Goal: Task Accomplishment & Management: Manage account settings

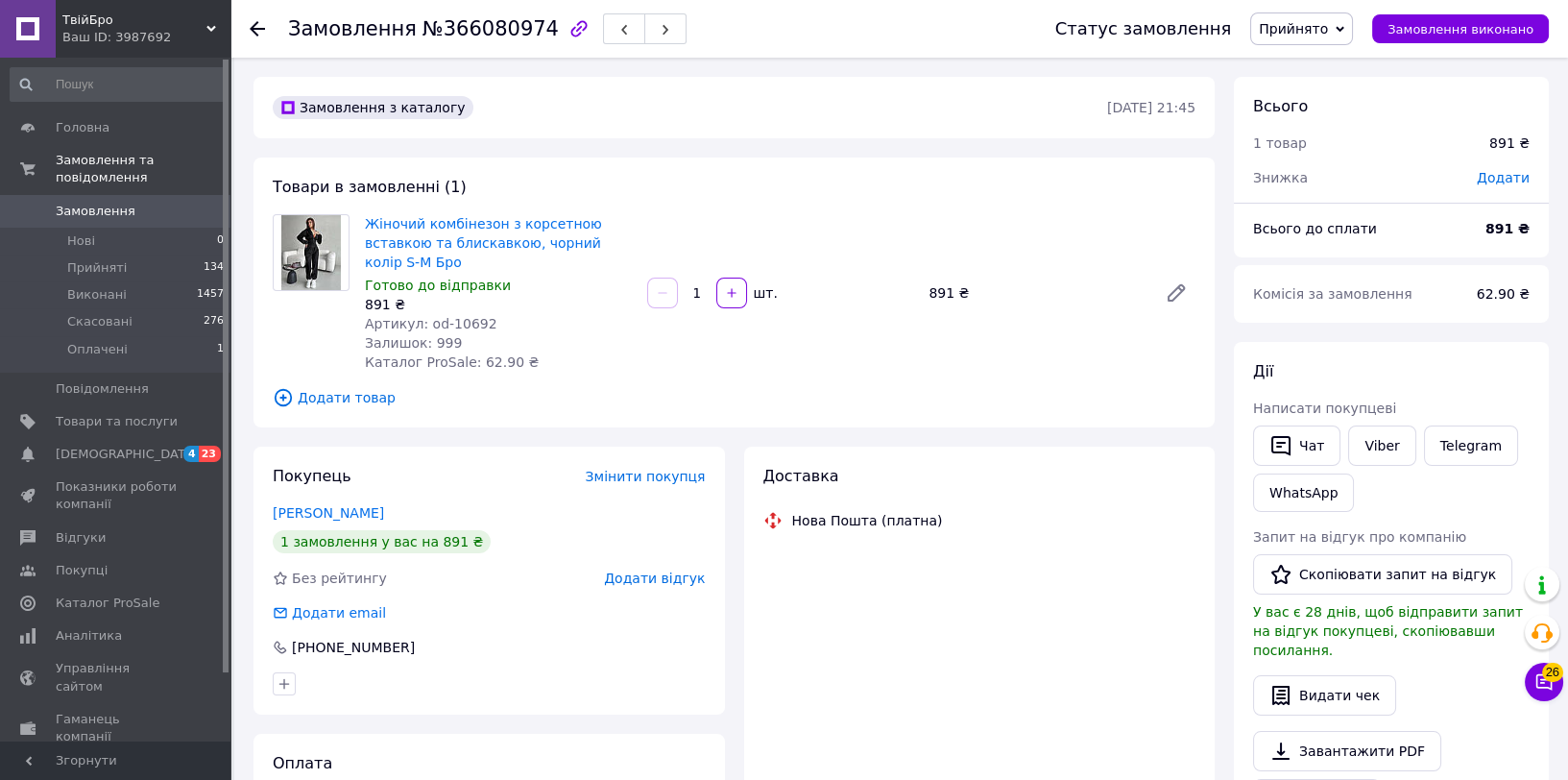
scroll to position [543, 0]
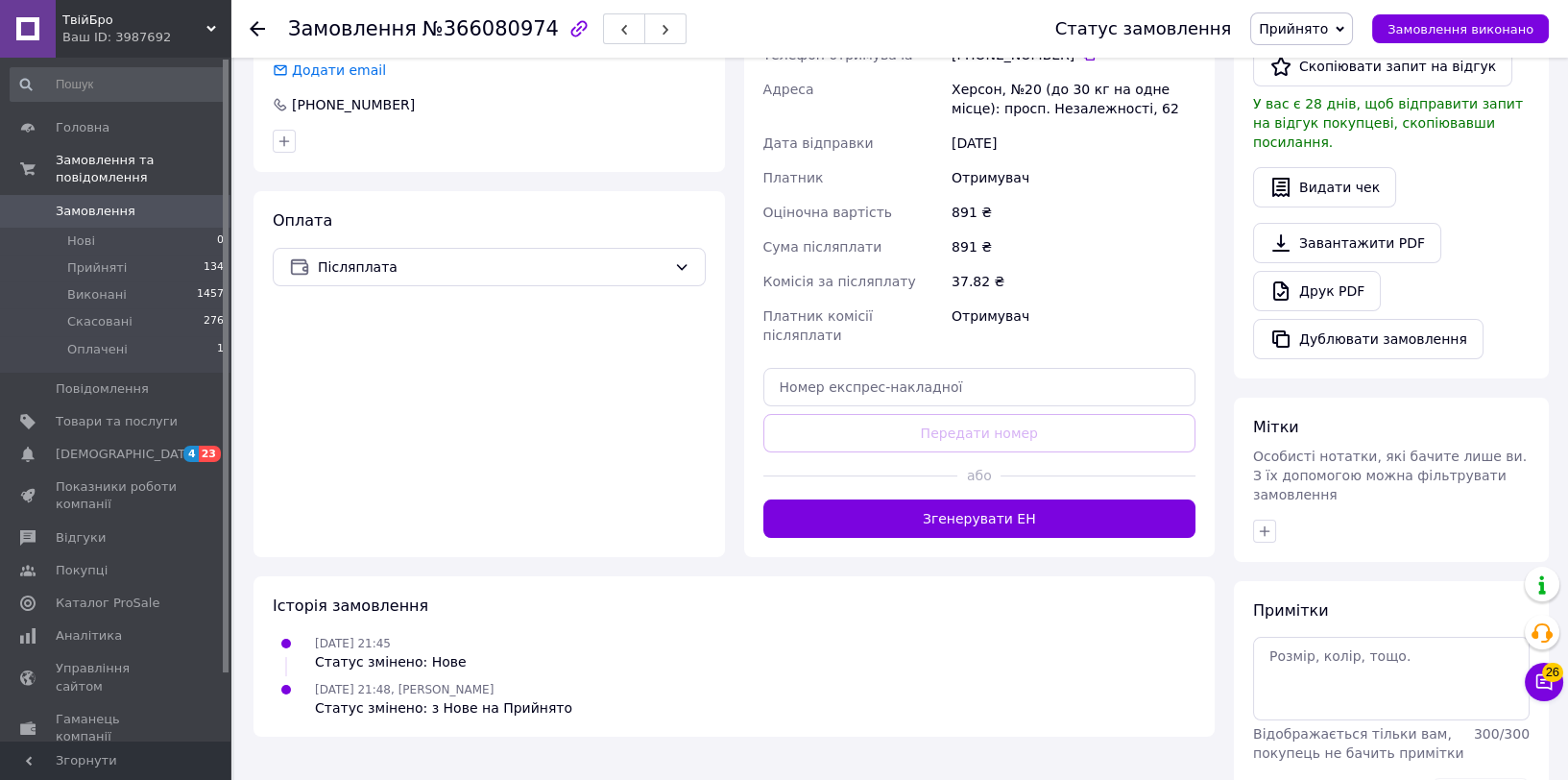
click at [1352, 23] on span "Прийнято" at bounding box center [1301, 28] width 102 height 32
click at [1169, 216] on div "891 ₴" at bounding box center [1073, 212] width 252 height 34
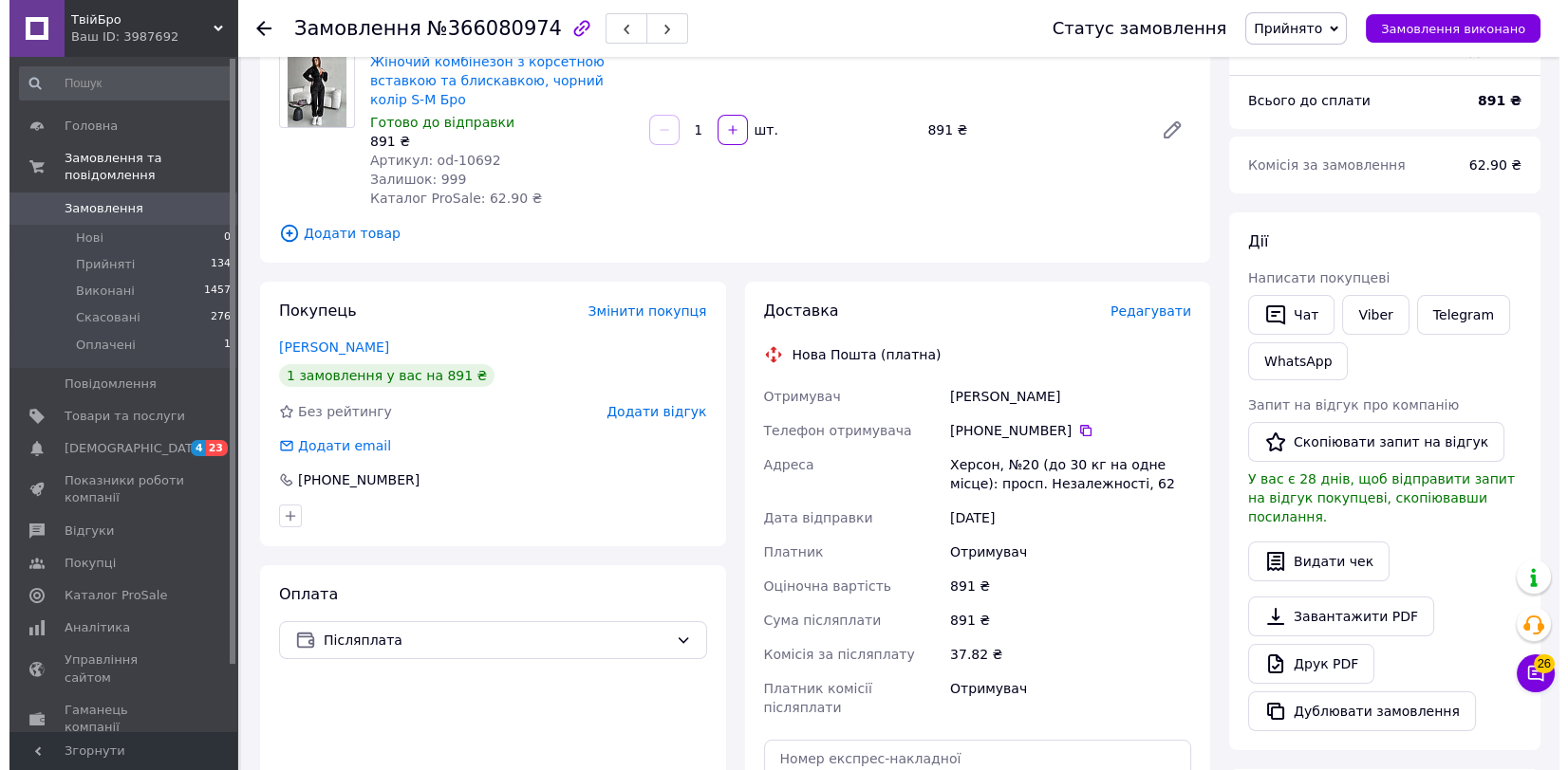
scroll to position [0, 0]
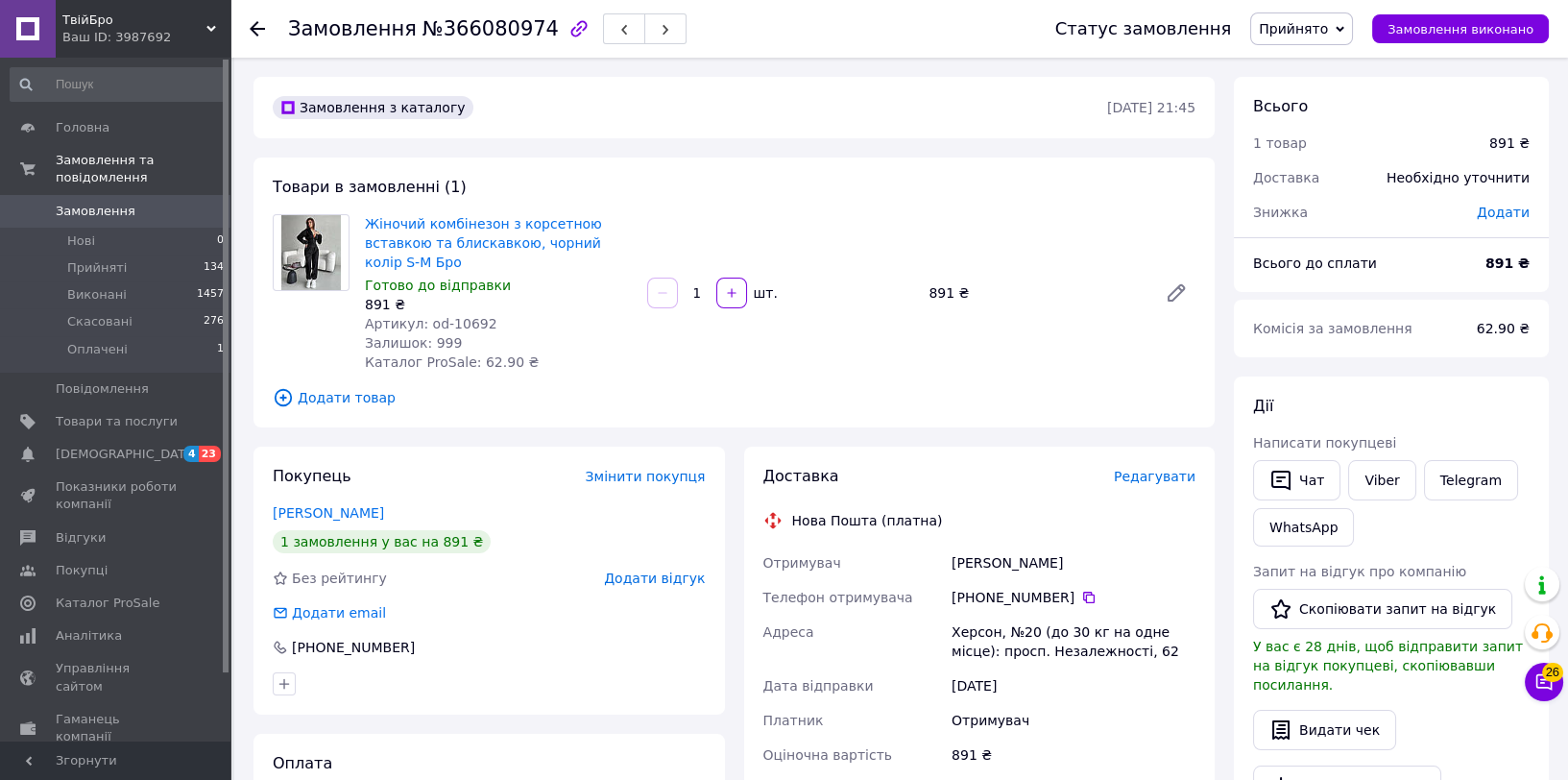
click at [1323, 32] on span "Прийнято" at bounding box center [1293, 29] width 69 height 16
click at [1324, 99] on li "Скасовано" at bounding box center [1301, 97] width 101 height 29
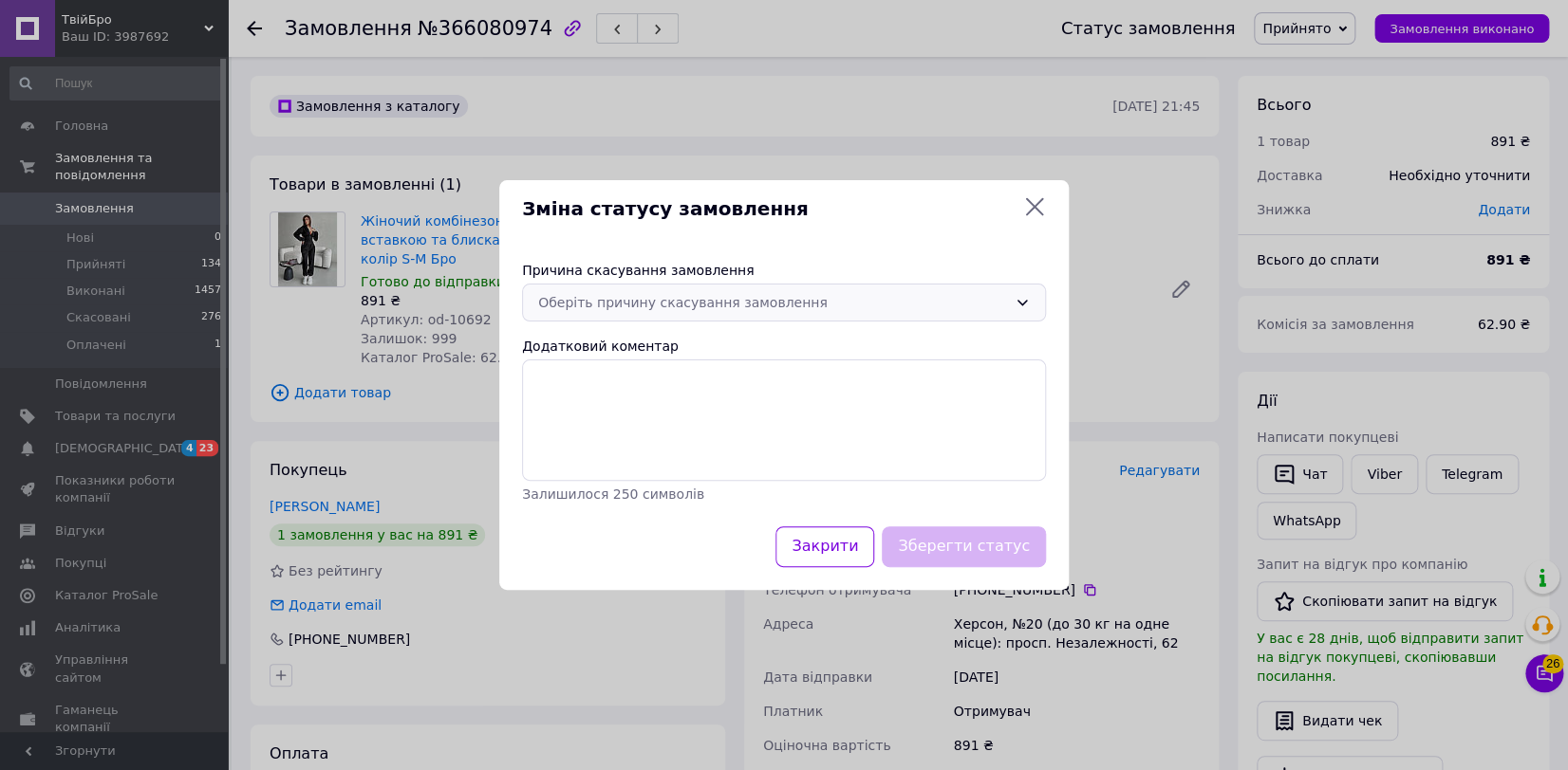
click at [657, 317] on div "Оберіть причину скасування замовлення" at bounding box center [783, 302] width 524 height 38
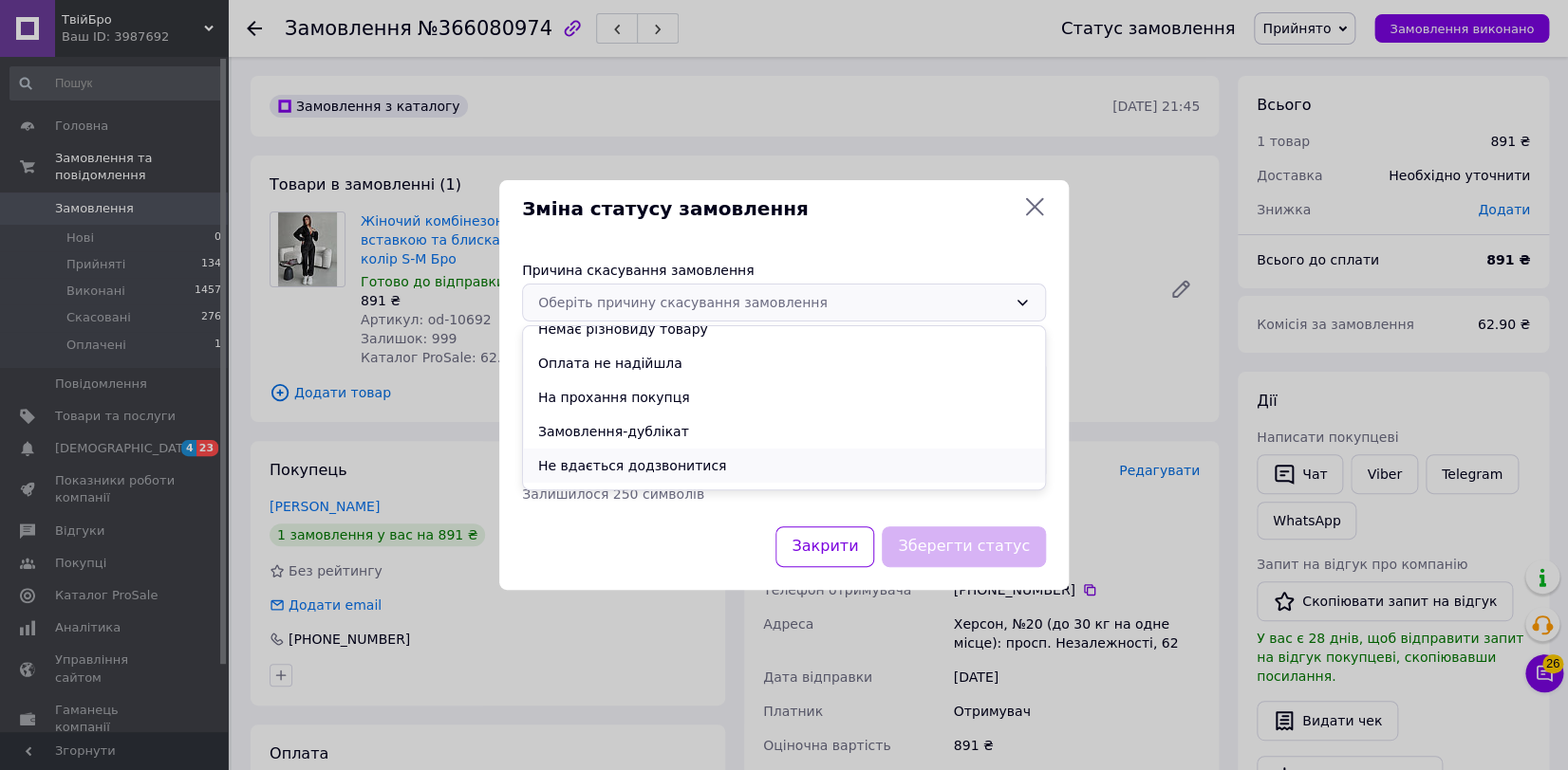
scroll to position [76, 0]
click at [680, 437] on li "Не вдається додзвонитися" at bounding box center [783, 438] width 522 height 34
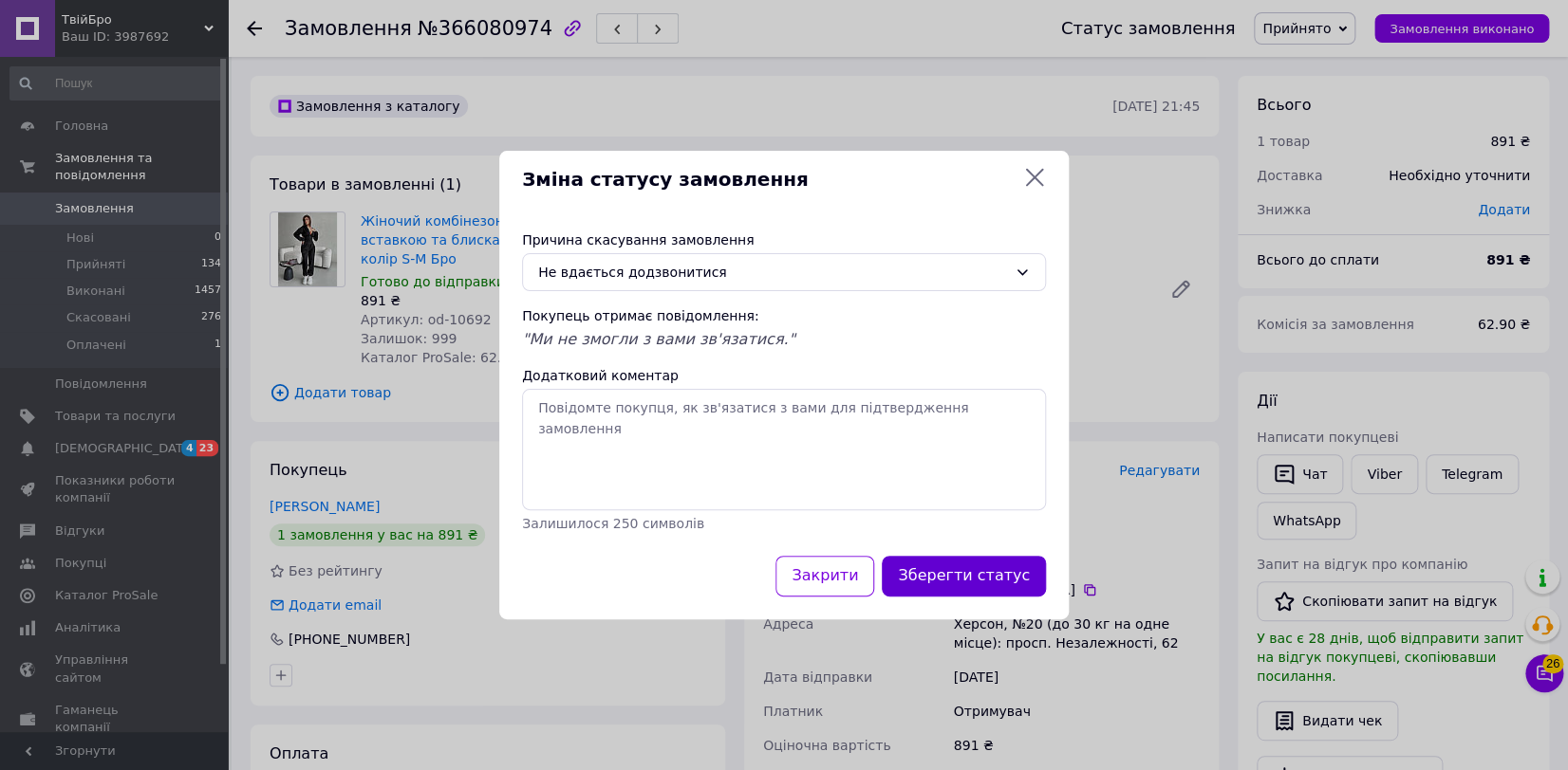
click at [952, 568] on button "Зберегти статус" at bounding box center [963, 576] width 164 height 40
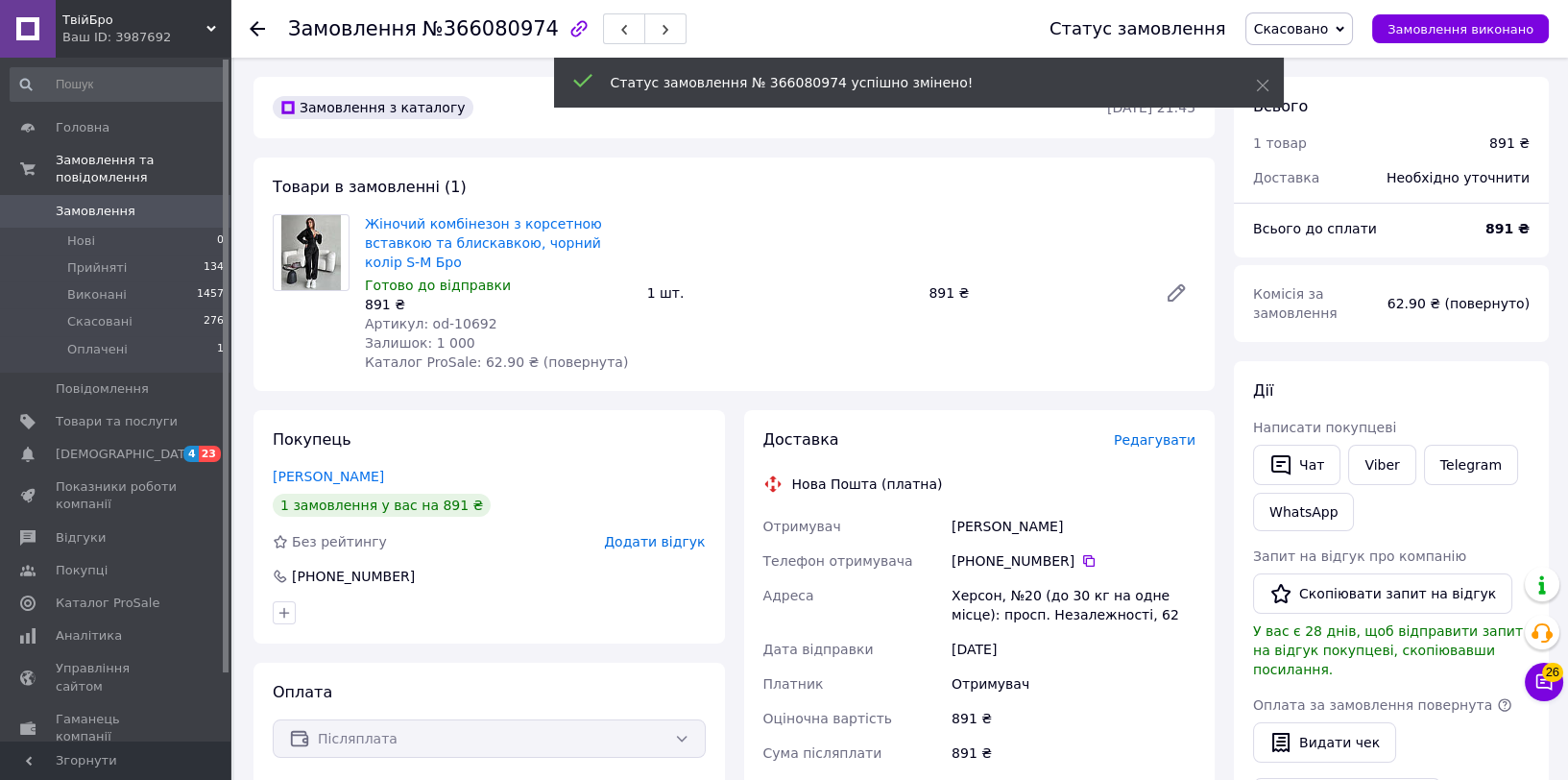
click at [676, 547] on span "Додати відгук" at bounding box center [654, 542] width 101 height 16
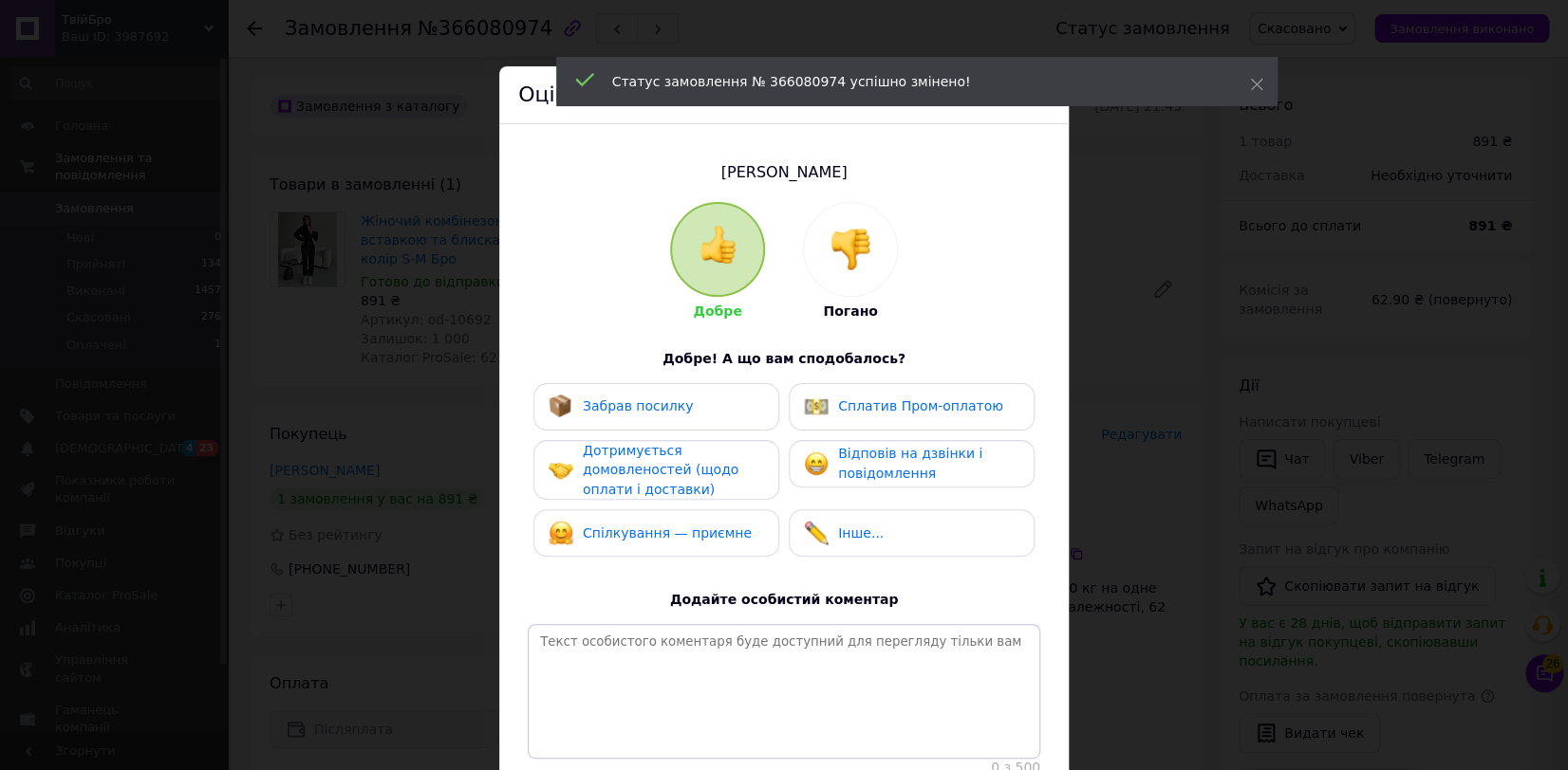
click at [817, 266] on div at bounding box center [850, 250] width 93 height 93
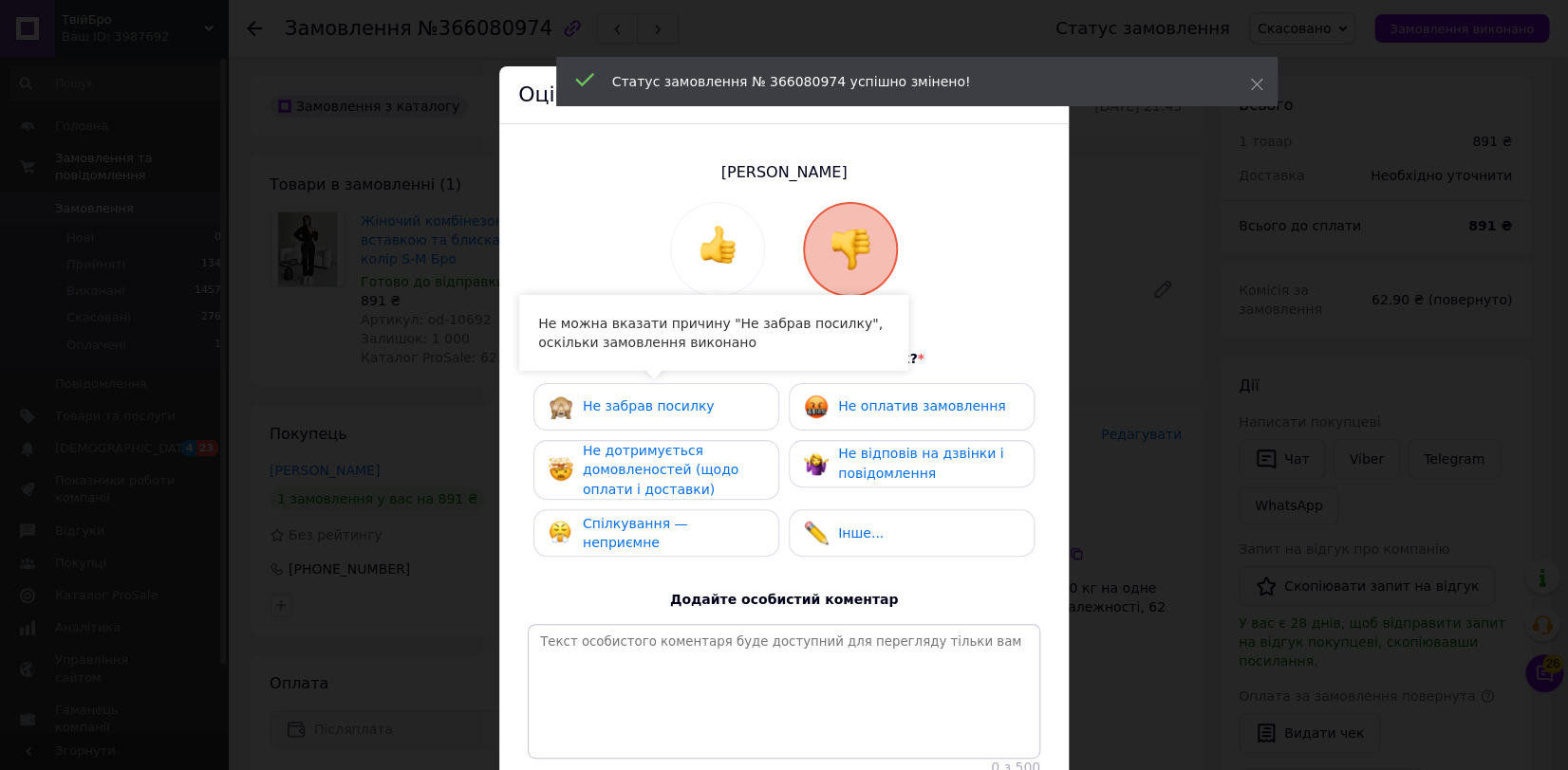
drag, startPoint x: 706, startPoint y: 510, endPoint x: 698, endPoint y: 493, distance: 18.8
click at [704, 510] on div "Спілкування — неприємне" at bounding box center [656, 532] width 246 height 47
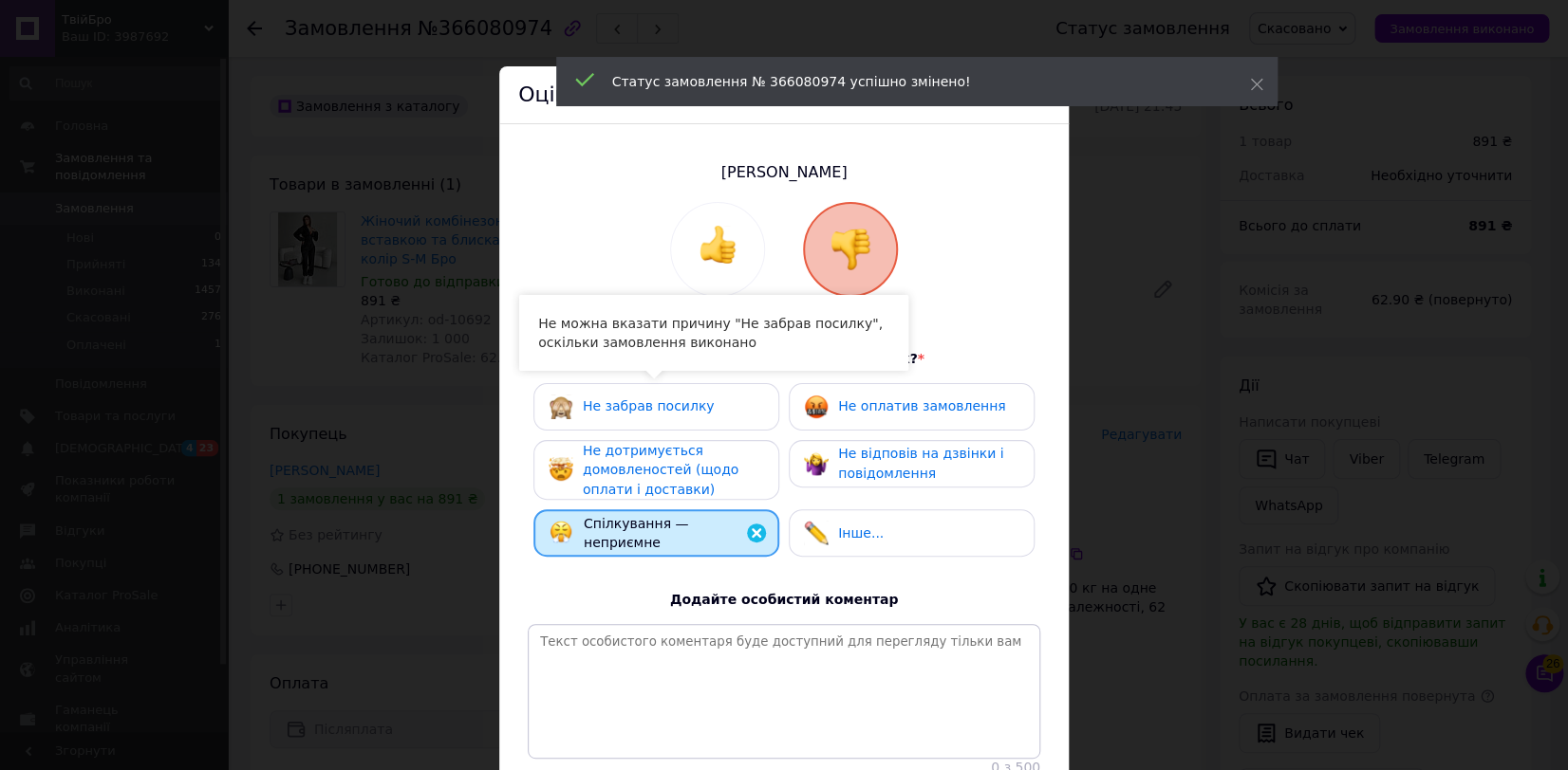
click at [690, 472] on span "Не дотримується домовленостей (щодо оплати і доставки)" at bounding box center [660, 470] width 155 height 54
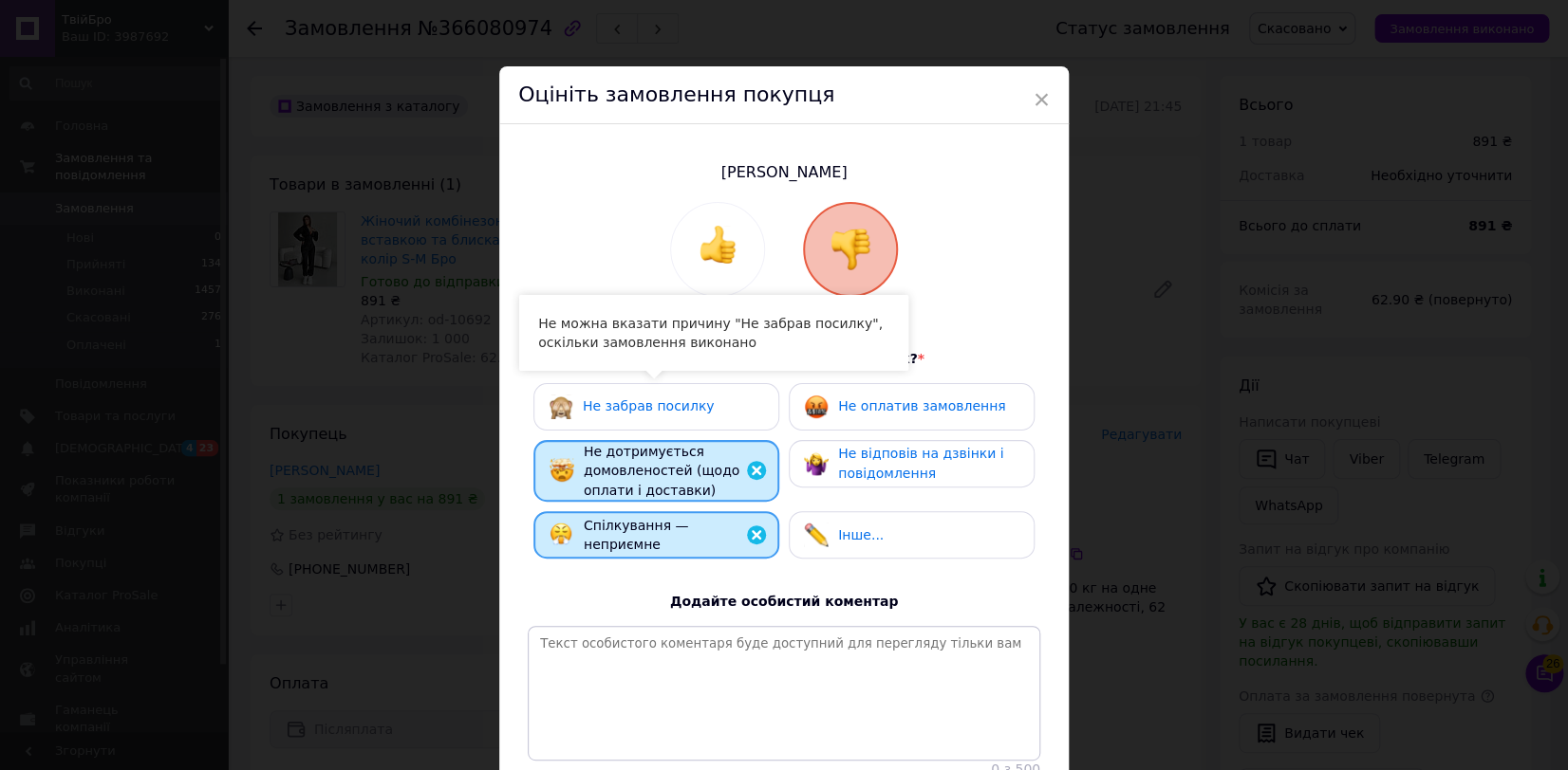
drag, startPoint x: 878, startPoint y: 459, endPoint x: 873, endPoint y: 427, distance: 32.4
click at [876, 453] on span "Не відповів на дзвінки і повідомлення" at bounding box center [920, 463] width 165 height 35
click at [873, 424] on div "Не оплатив замовлення" at bounding box center [911, 407] width 246 height 47
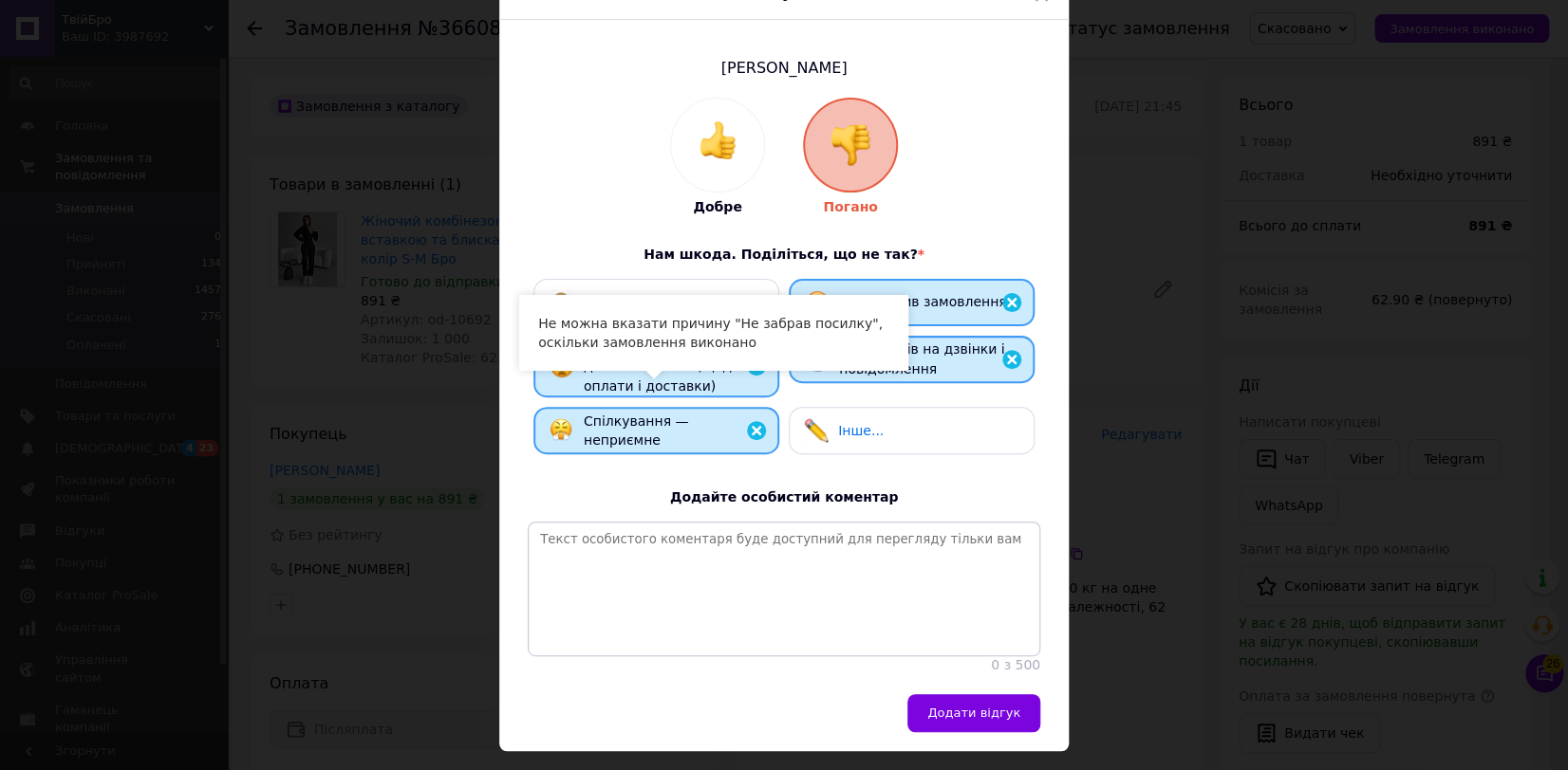
scroll to position [169, 0]
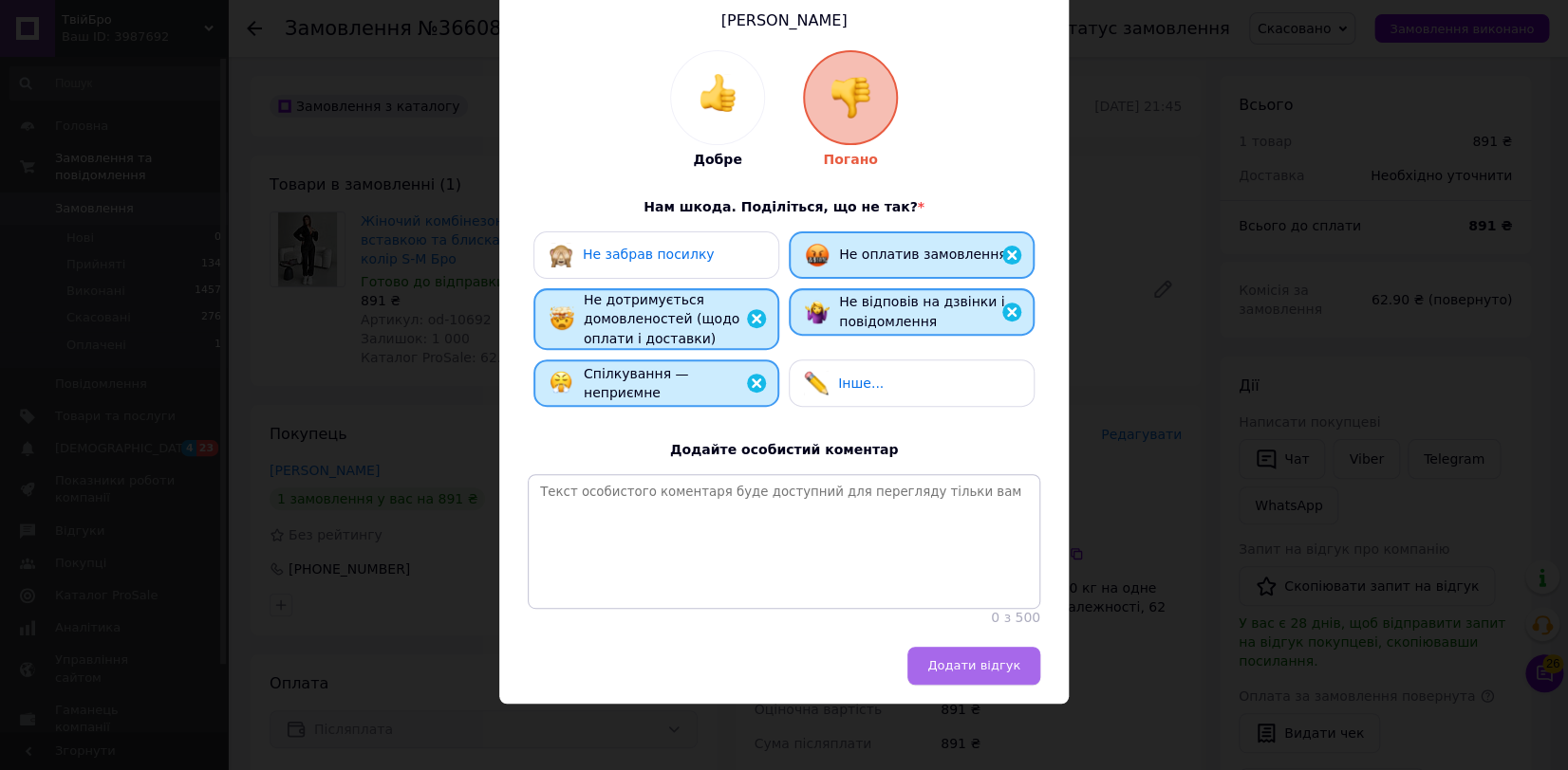
click at [931, 656] on button "Додати відгук" at bounding box center [974, 665] width 133 height 38
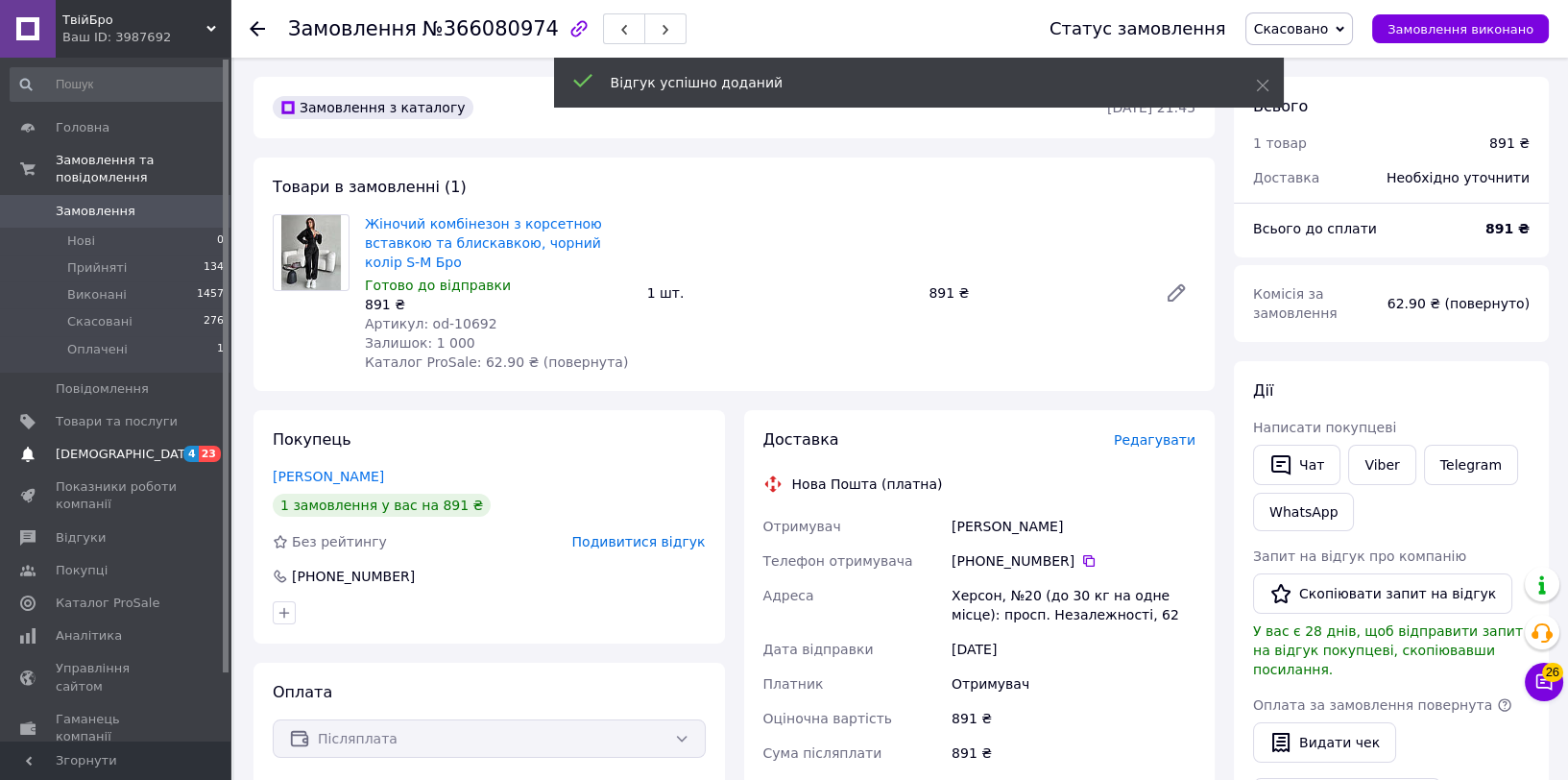
click at [195, 446] on span "4" at bounding box center [191, 454] width 16 height 17
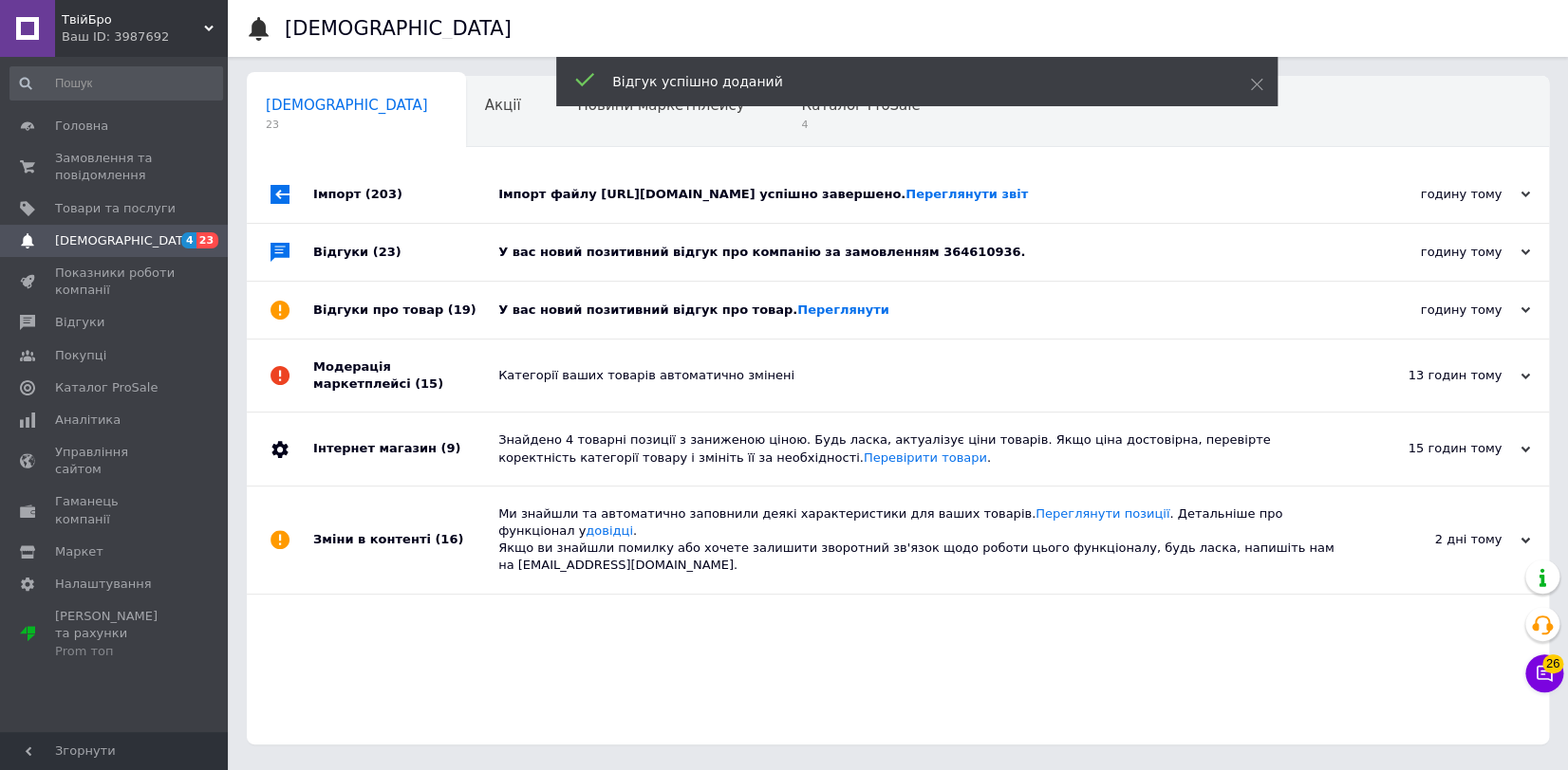
drag, startPoint x: 575, startPoint y: 297, endPoint x: 592, endPoint y: 289, distance: 18.8
click at [576, 296] on div "У вас новий позитивний відгук про товар. [GEOGRAPHIC_DATA]" at bounding box center [919, 309] width 842 height 57
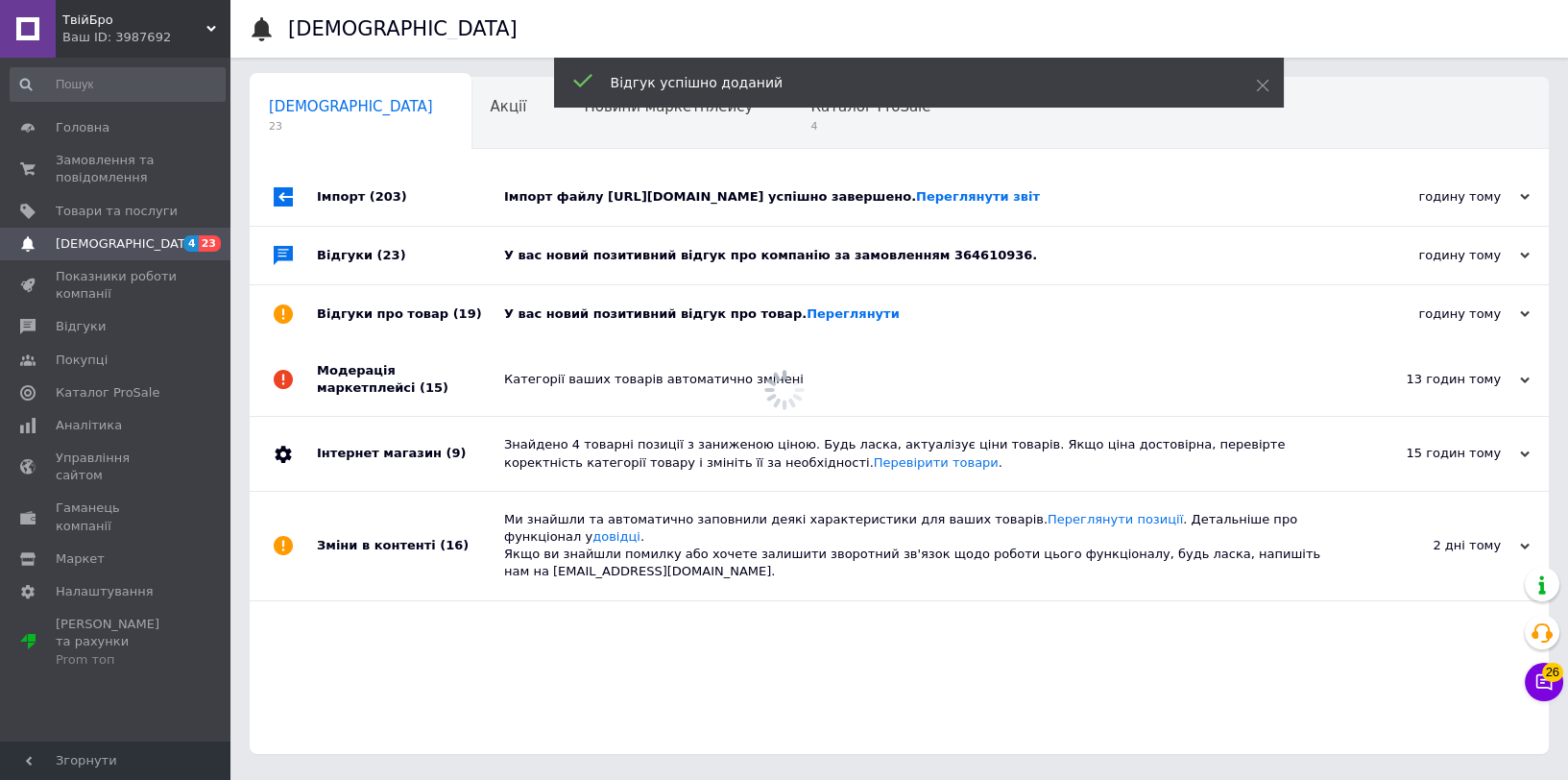
click at [631, 256] on div "У вас новий позитивний відгук про компанію за замовленням 364610936." at bounding box center [921, 256] width 833 height 18
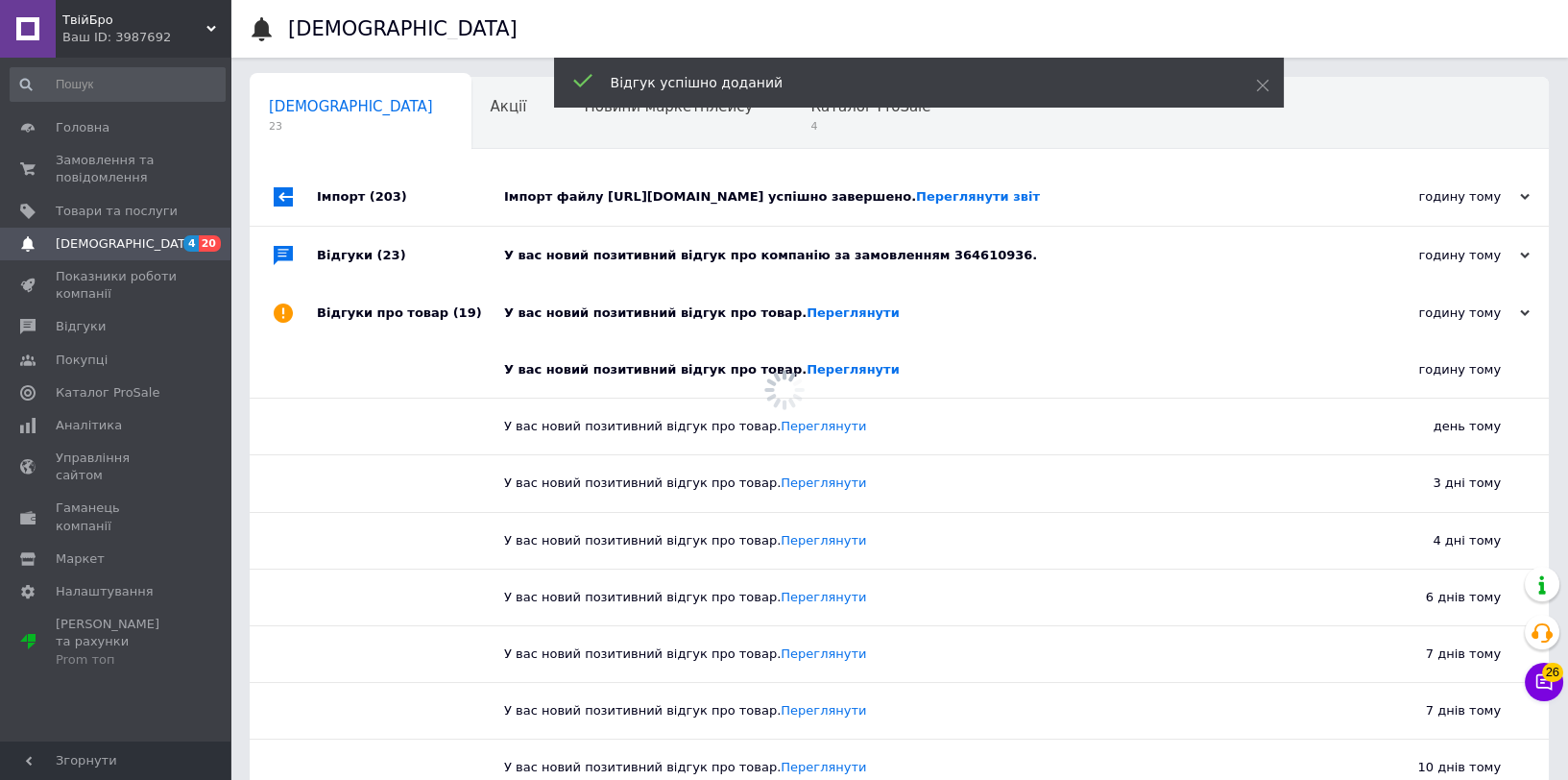
drag, startPoint x: 655, startPoint y: 222, endPoint x: 706, endPoint y: 190, distance: 60.2
click at [657, 222] on div "Імпорт файлу [URL][DOMAIN_NAME] успішно завершено. Переглянути звіт" at bounding box center [921, 196] width 833 height 58
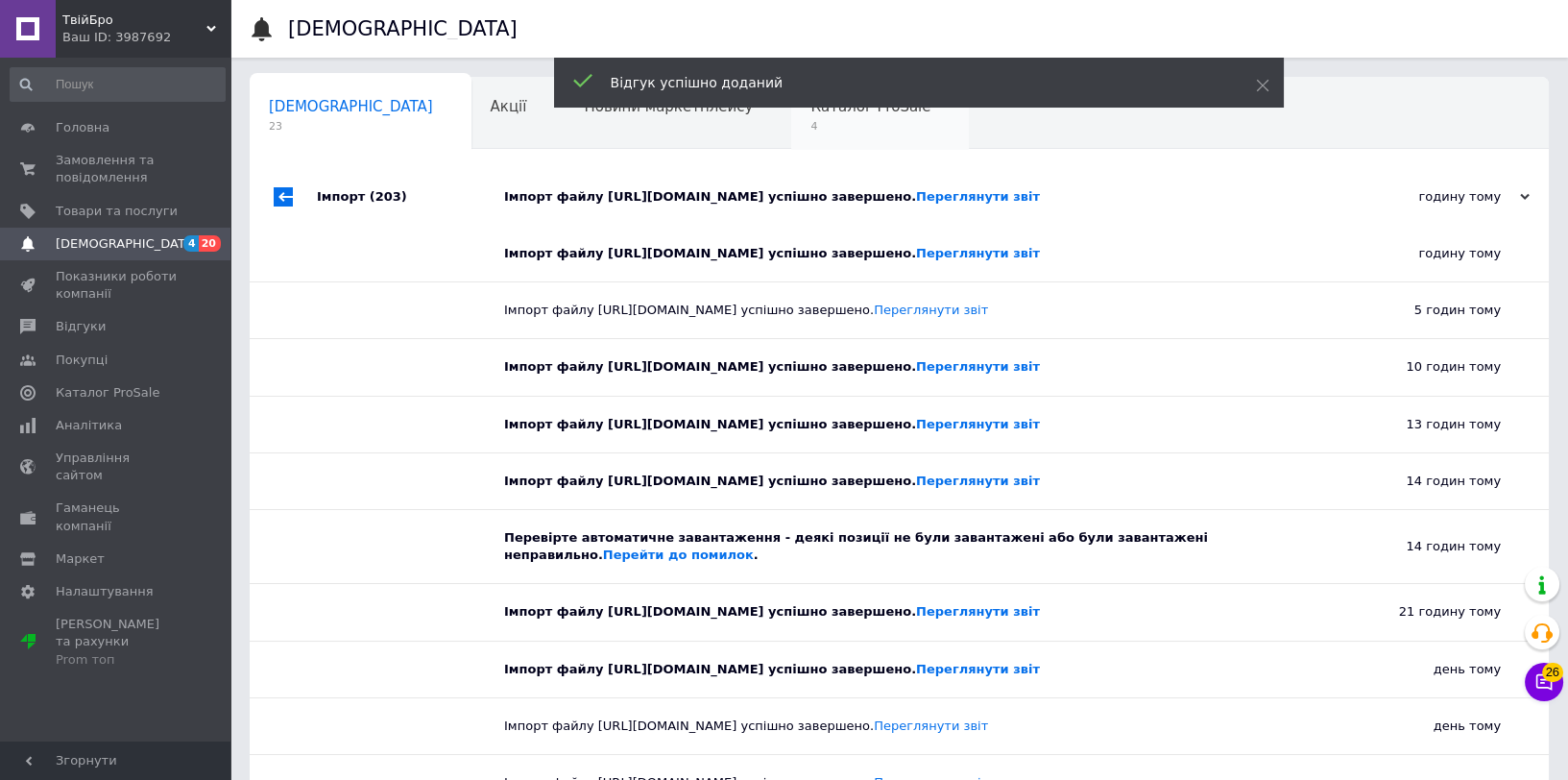
click at [791, 143] on div "Каталог ProSale 4" at bounding box center [880, 114] width 178 height 73
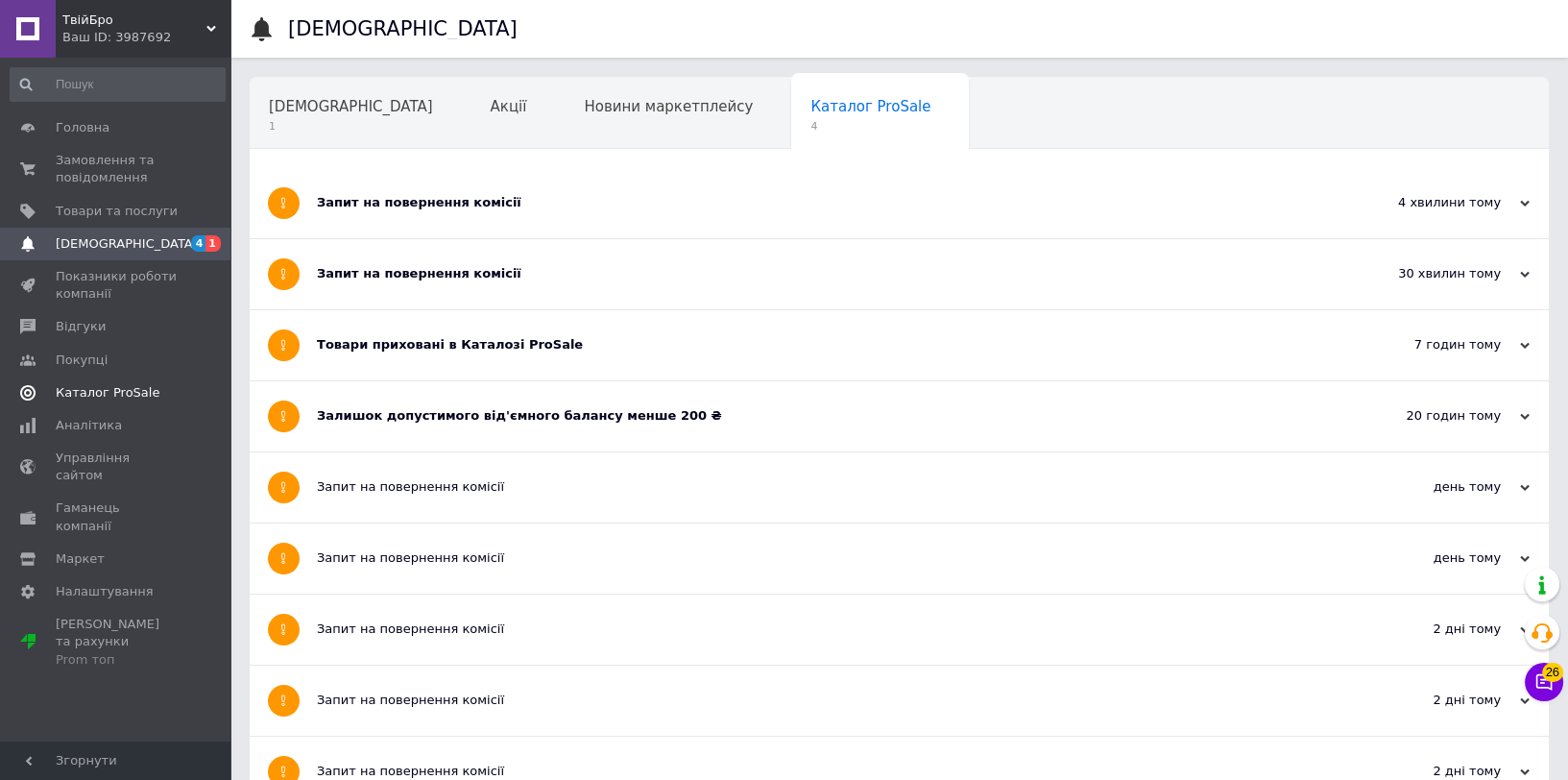
click at [179, 394] on span at bounding box center [204, 393] width 53 height 18
